Goal: Navigation & Orientation: Find specific page/section

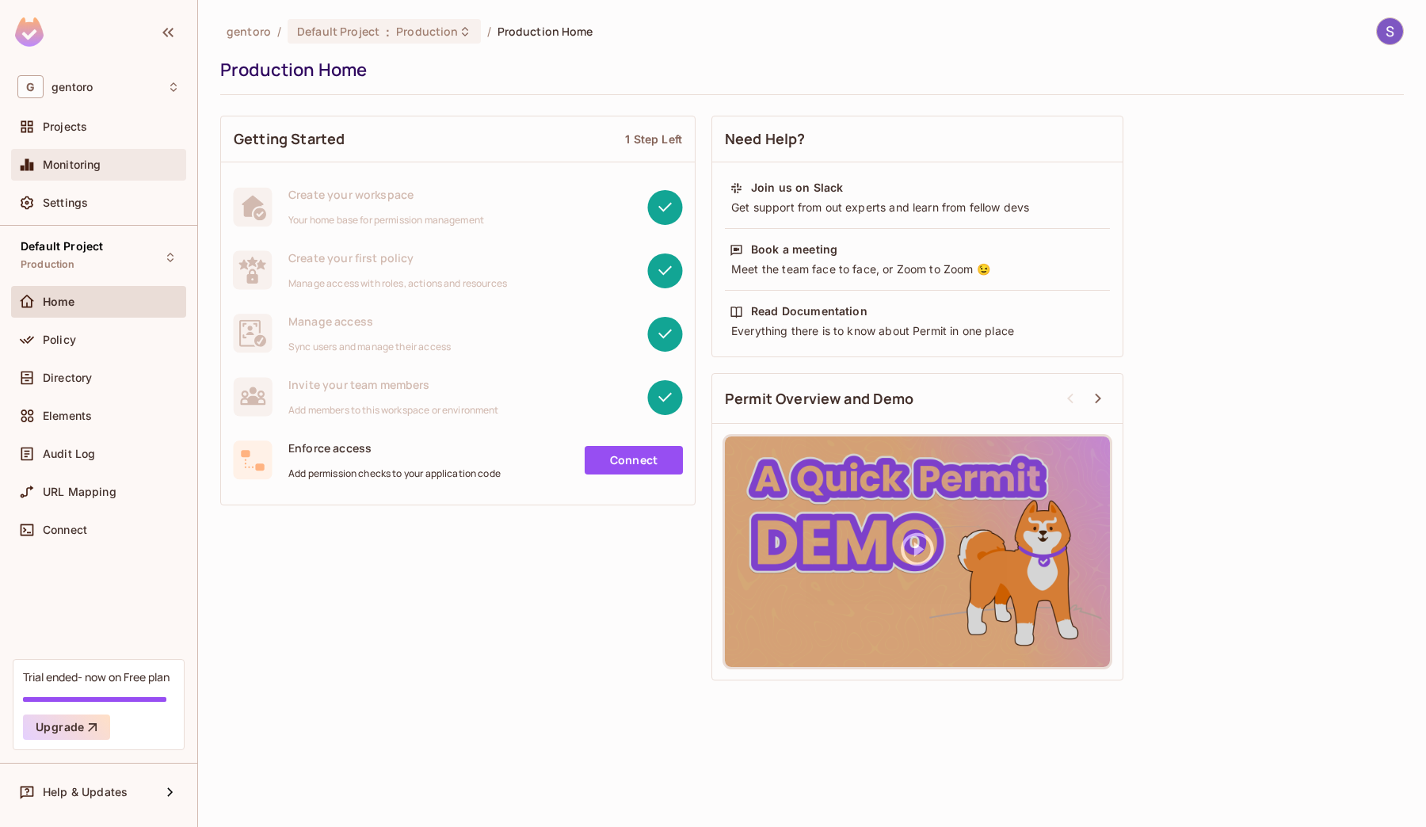
click at [101, 165] on div "Monitoring" at bounding box center [111, 164] width 137 height 13
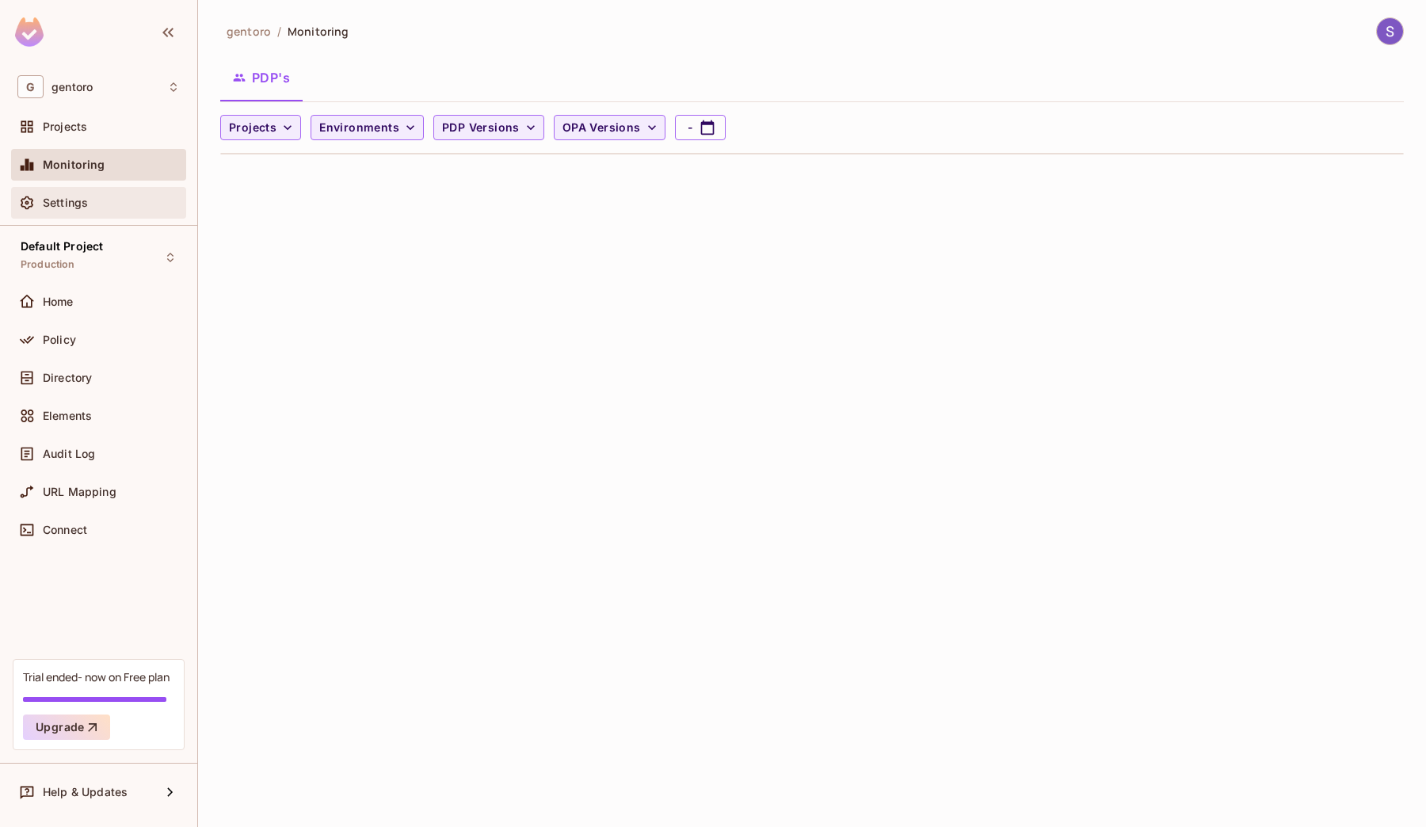
click at [97, 202] on div "Settings" at bounding box center [111, 202] width 137 height 13
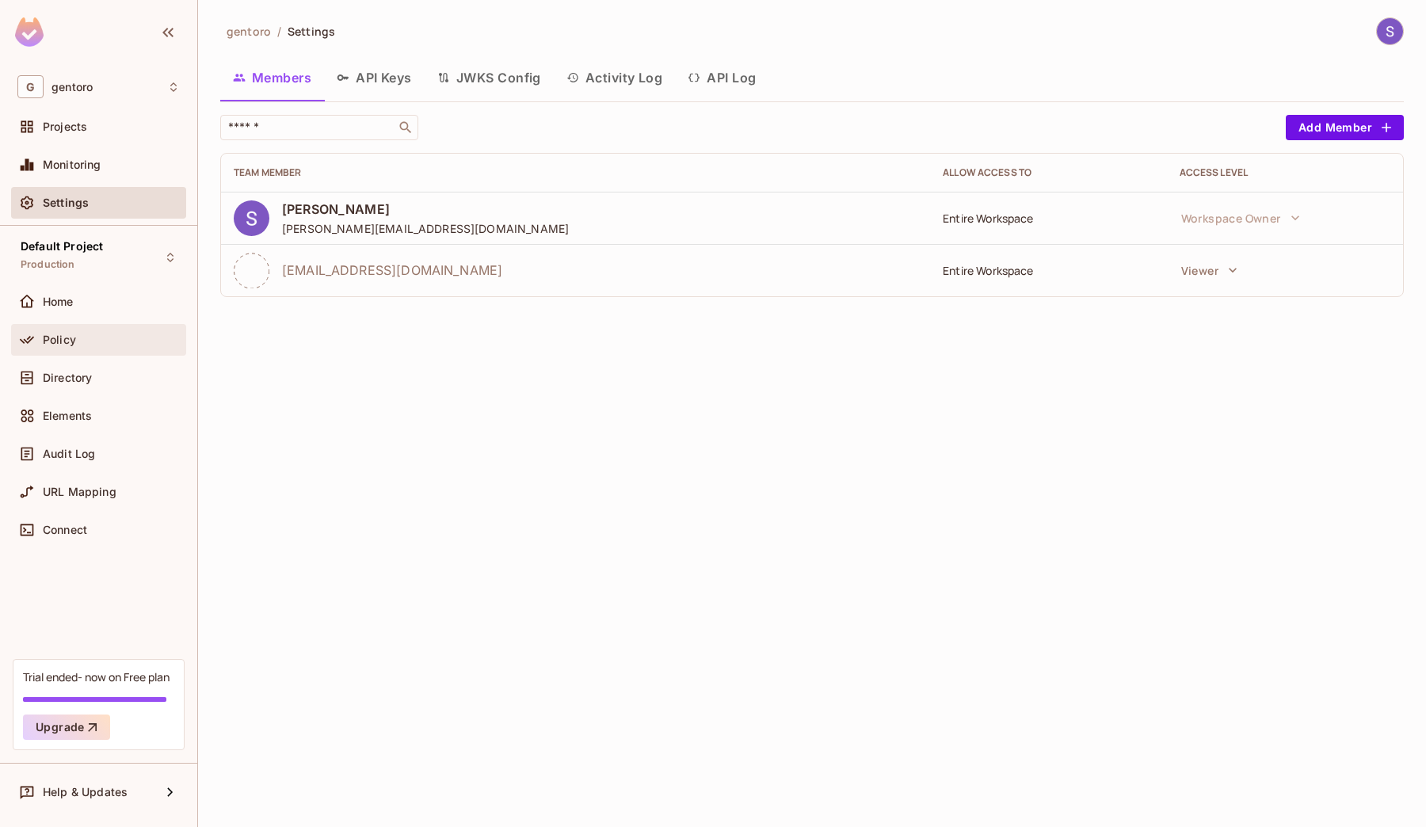
click at [87, 341] on div "Policy" at bounding box center [111, 339] width 137 height 13
